Goal: Navigation & Orientation: Find specific page/section

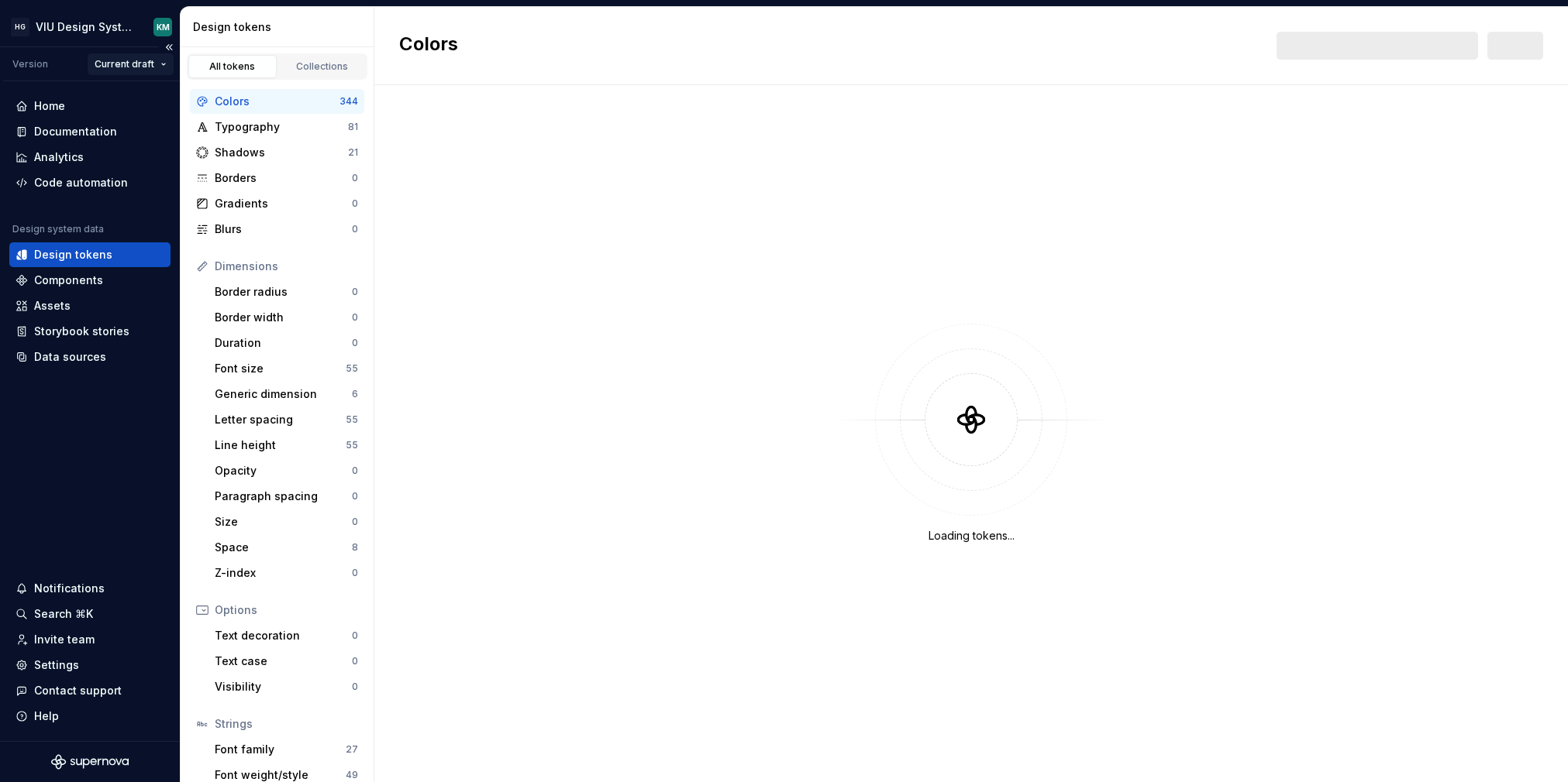
click at [151, 60] on html "HG VIU Design System KM Version Current draft Home Documentation Analytics Code…" at bounding box center [784, 391] width 1568 height 782
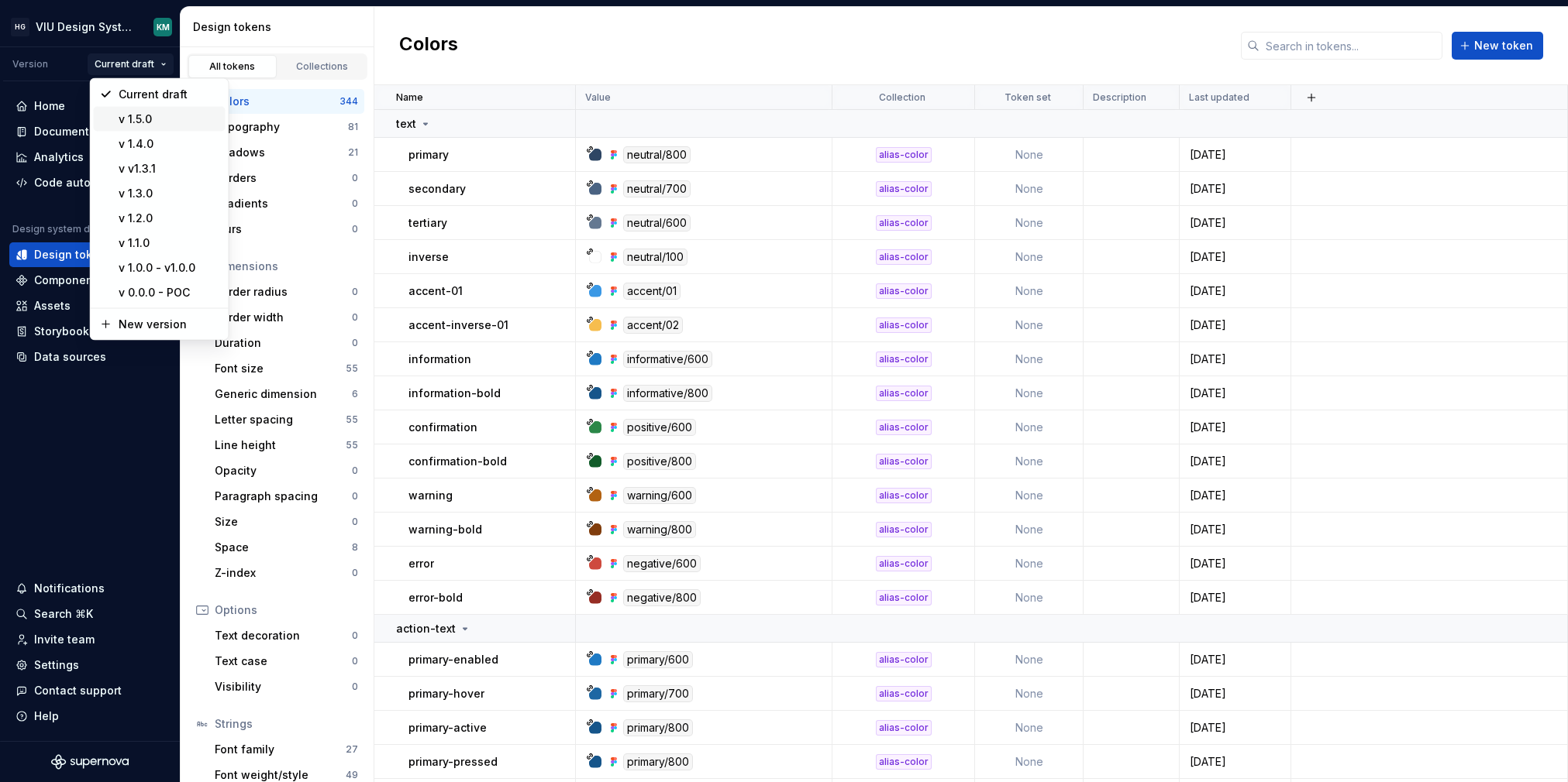
click at [141, 114] on div "v 1.5.0" at bounding box center [168, 120] width 101 height 16
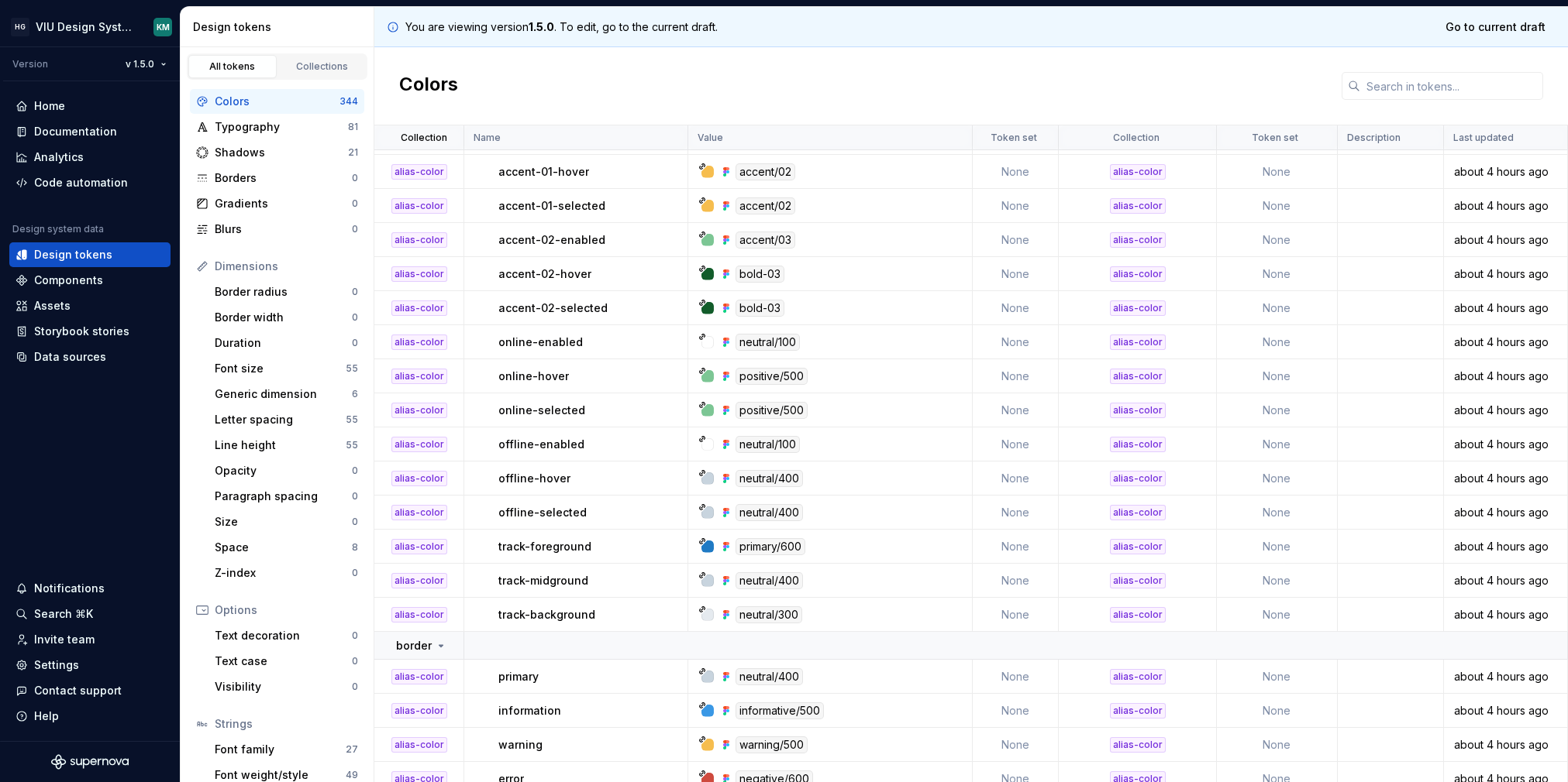
scroll to position [3809, 0]
